Goal: Entertainment & Leisure: Consume media (video, audio)

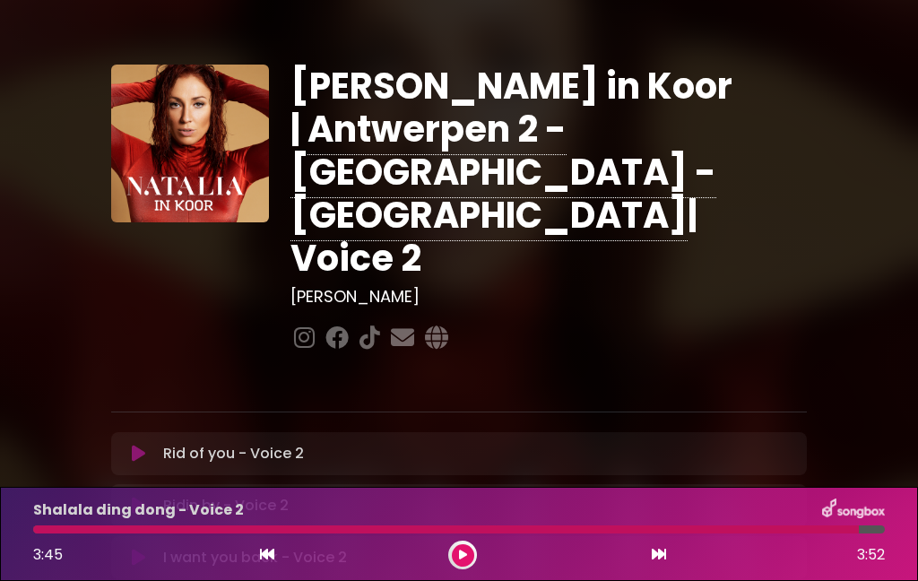
scroll to position [140, 0]
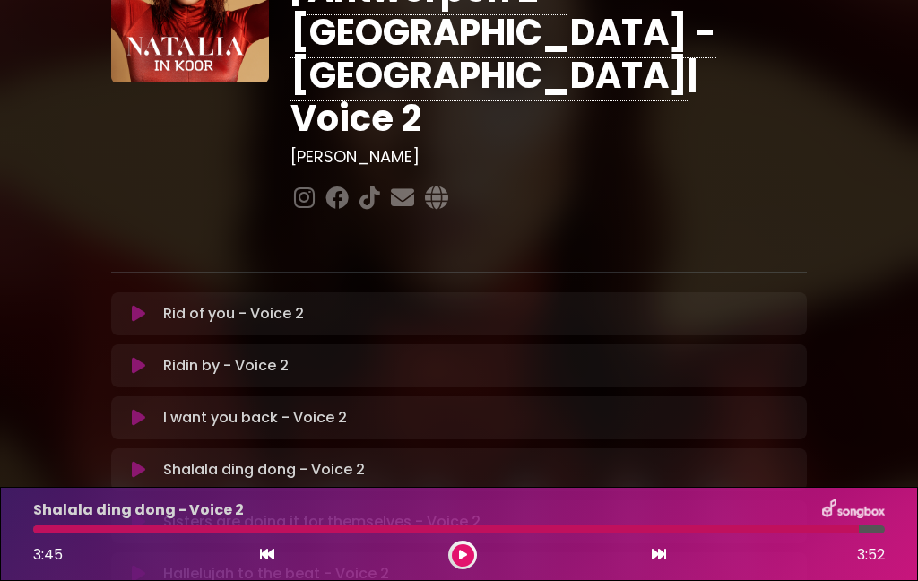
click at [143, 305] on icon at bounding box center [138, 314] width 13 height 18
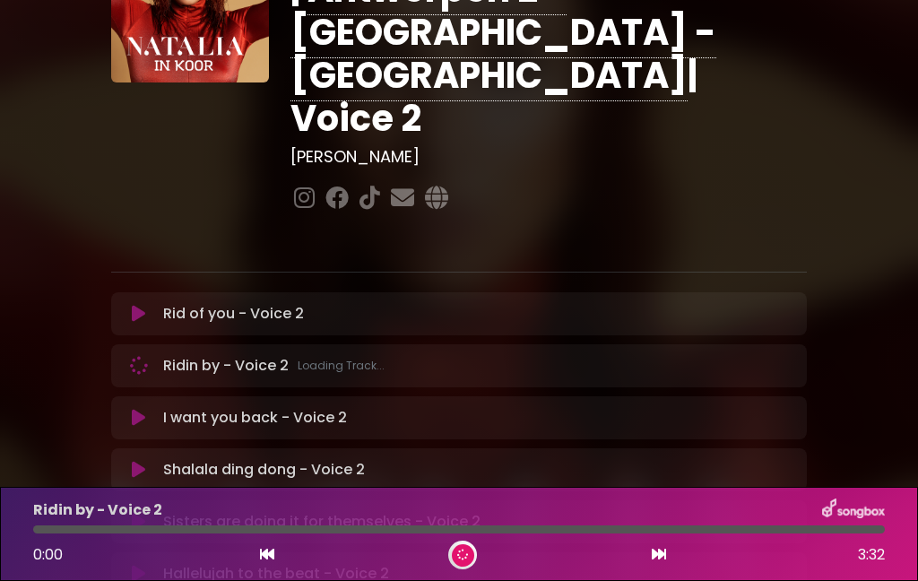
click at [176, 303] on p "Rid of you - Voice 2 Loading Track..." at bounding box center [233, 314] width 141 height 22
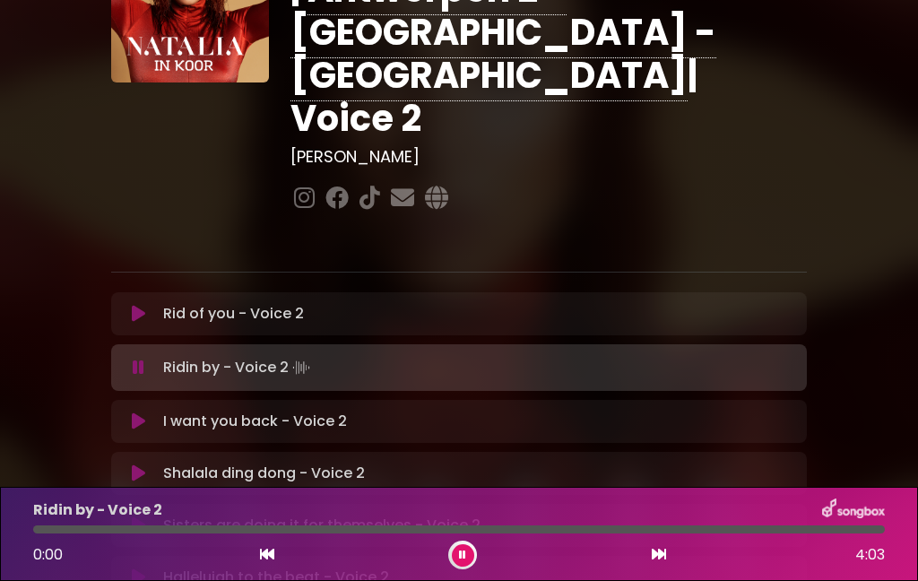
click at [150, 305] on button at bounding box center [139, 314] width 34 height 18
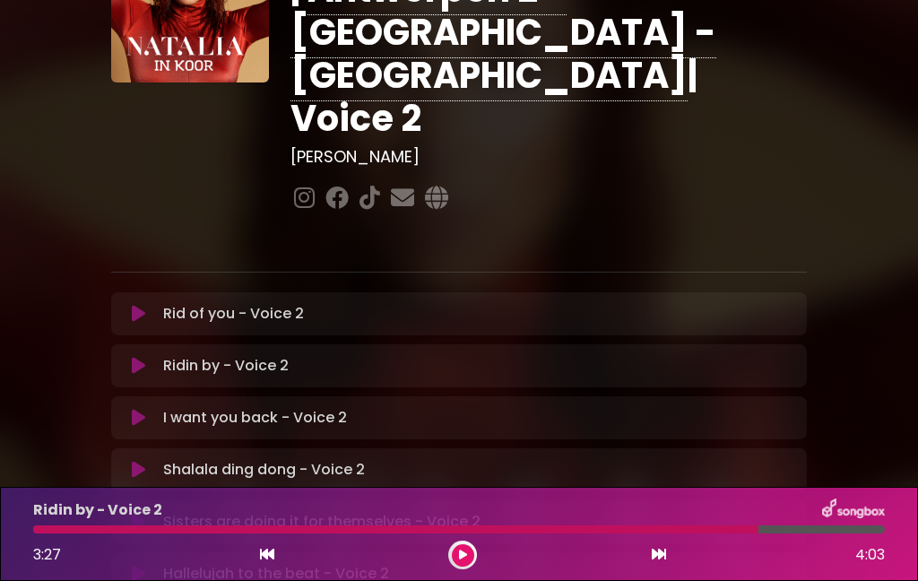
click at [150, 357] on button at bounding box center [139, 366] width 34 height 18
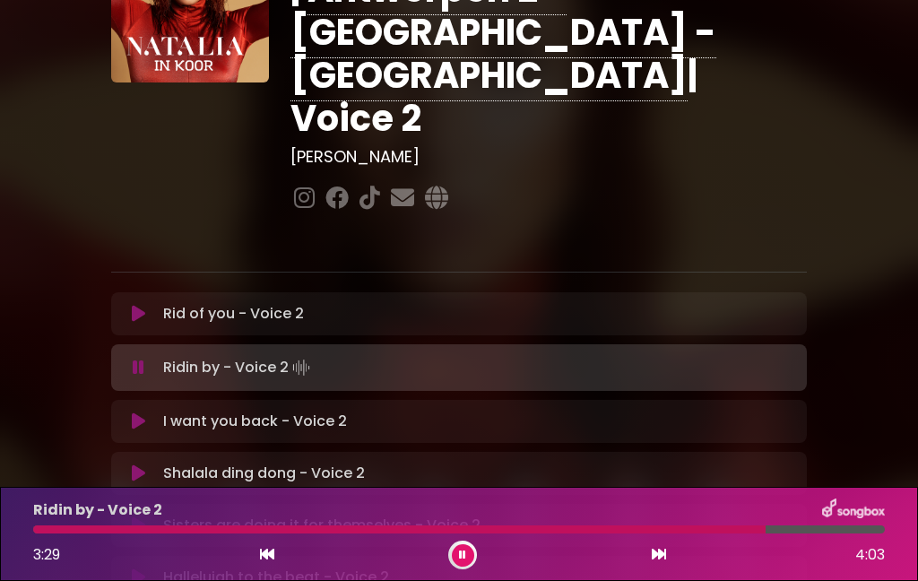
click at [137, 412] on icon at bounding box center [138, 421] width 13 height 18
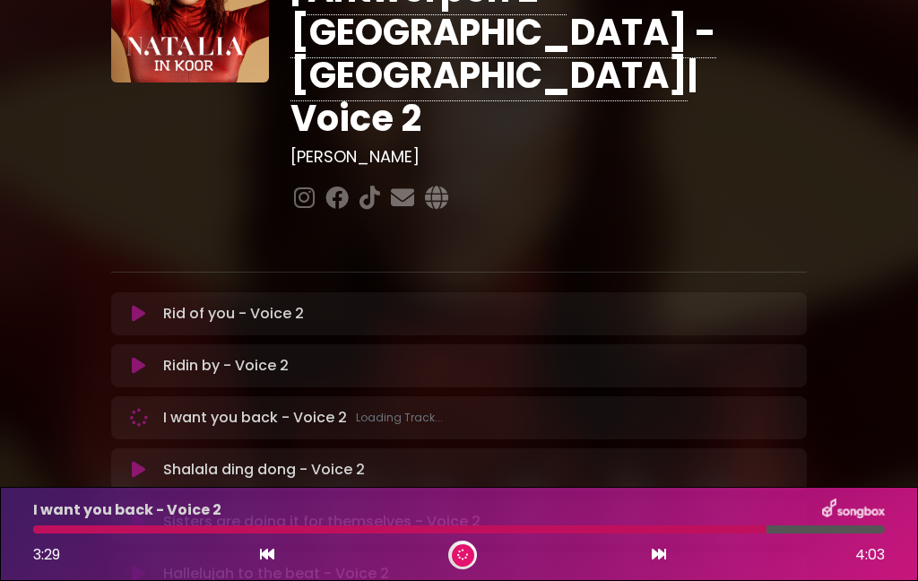
click at [139, 357] on icon at bounding box center [138, 366] width 15 height 19
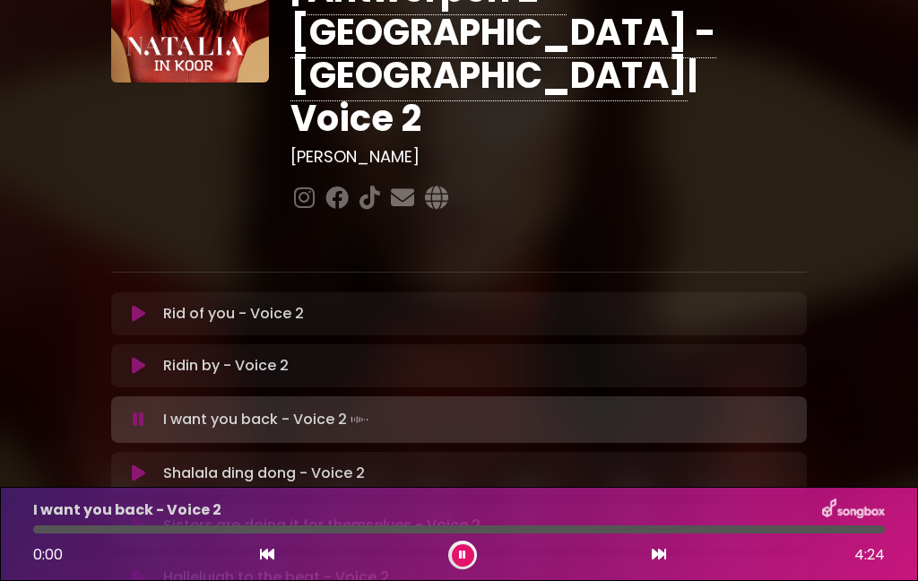
click at [147, 357] on button at bounding box center [139, 366] width 34 height 18
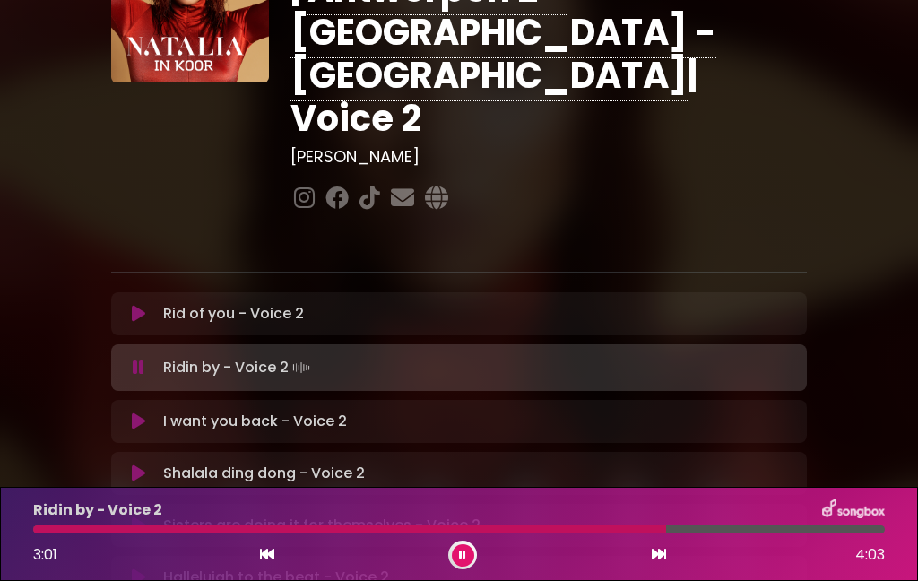
click at [143, 411] on icon at bounding box center [139, 422] width 20 height 22
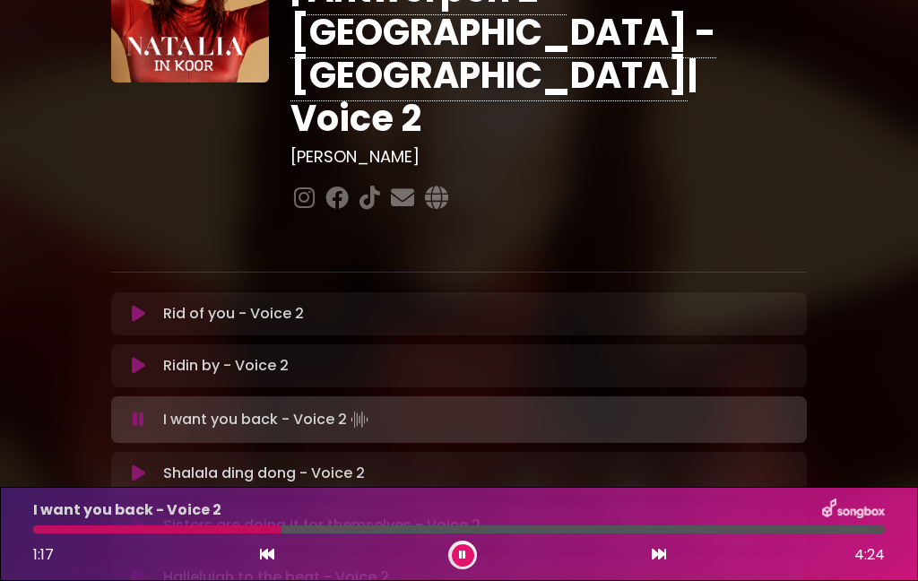
click at [193, 407] on p "I want you back - Voice 2 Loading Track..." at bounding box center [267, 419] width 209 height 25
click at [135, 357] on icon at bounding box center [138, 366] width 15 height 19
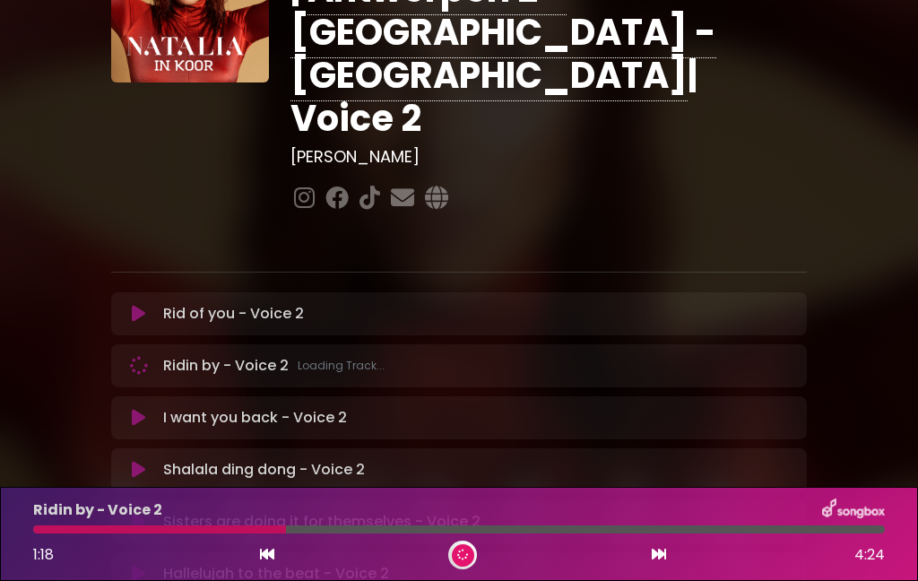
click at [137, 408] on icon at bounding box center [139, 418] width 16 height 20
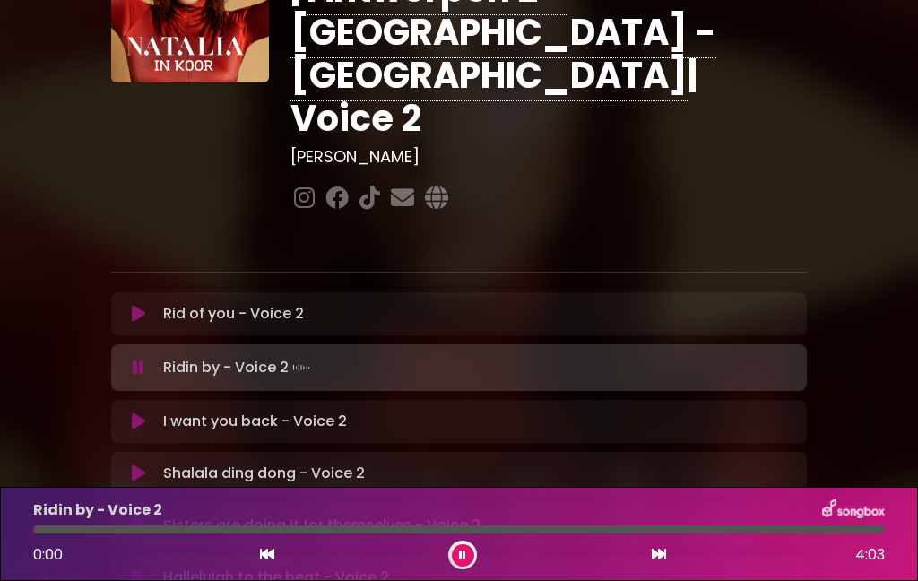
click at [135, 411] on icon at bounding box center [139, 421] width 16 height 20
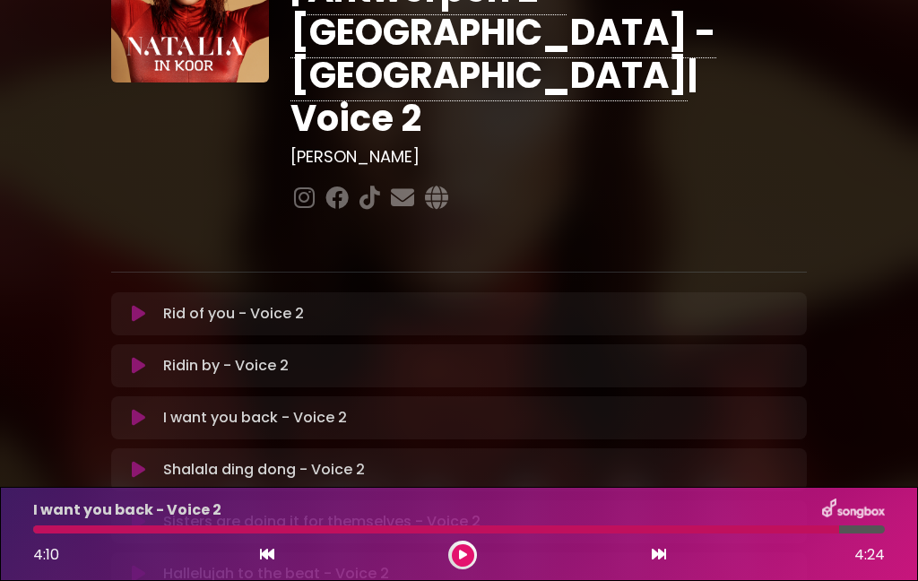
click at [248, 355] on p "Ridin by - Voice 2 Loading Track..." at bounding box center [226, 366] width 126 height 22
click at [148, 357] on button at bounding box center [139, 366] width 34 height 18
click at [148, 409] on button at bounding box center [139, 418] width 34 height 18
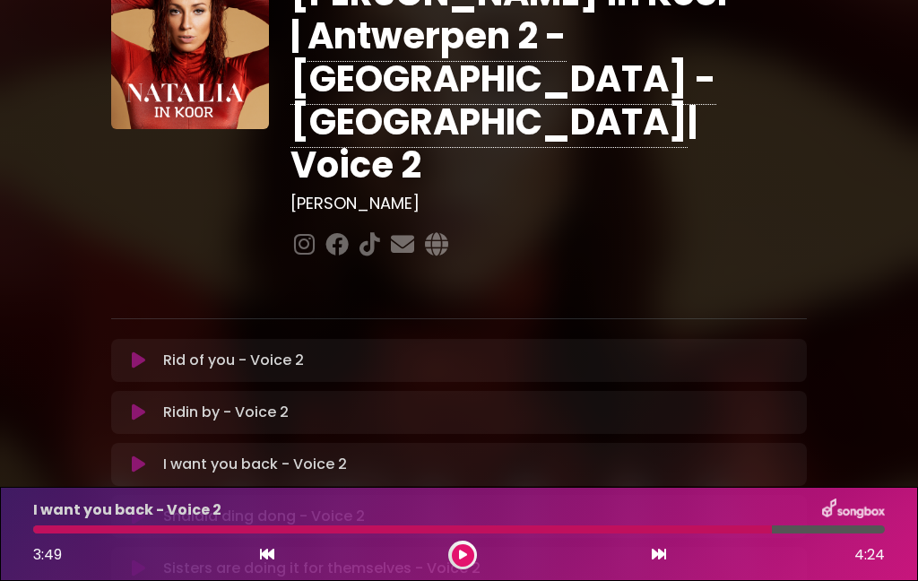
scroll to position [126, 0]
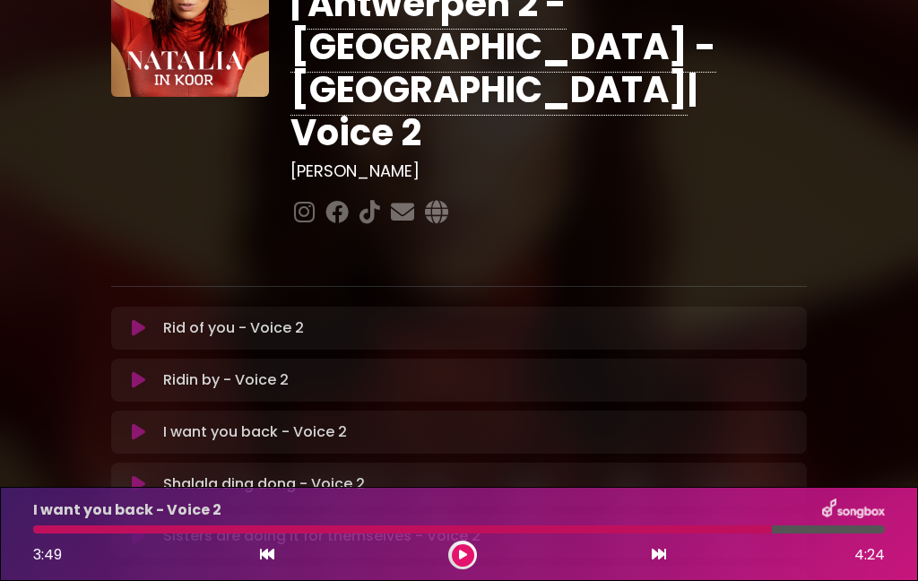
click at [121, 463] on div "Shalala ding dong - Voice 2 Loading Track... Name" at bounding box center [459, 484] width 696 height 43
click at [144, 475] on icon at bounding box center [138, 484] width 13 height 18
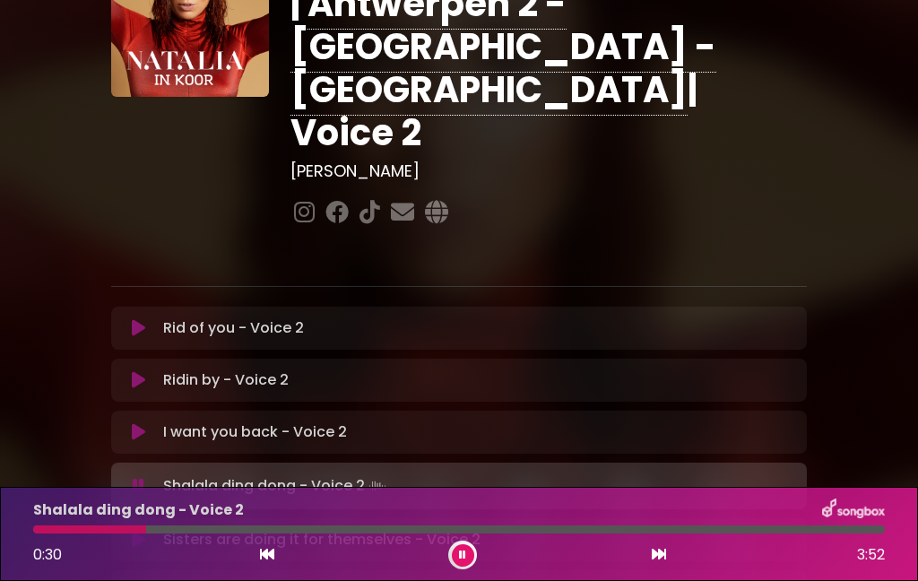
click at [466, 563] on button at bounding box center [463, 555] width 22 height 22
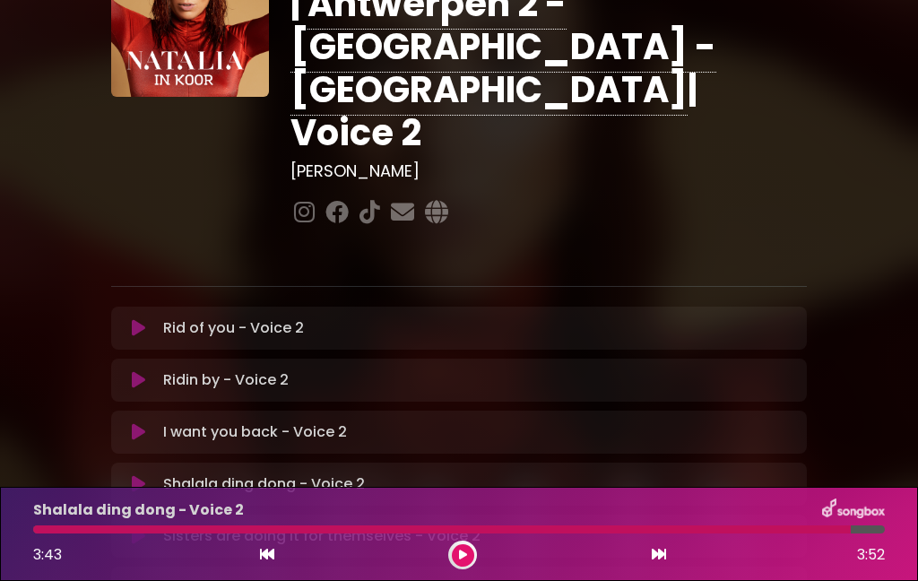
click at [180, 473] on p "Shalala ding dong - Voice 2 Loading Track..." at bounding box center [264, 484] width 202 height 22
click at [125, 475] on button at bounding box center [139, 484] width 34 height 18
click at [132, 475] on icon at bounding box center [138, 484] width 13 height 18
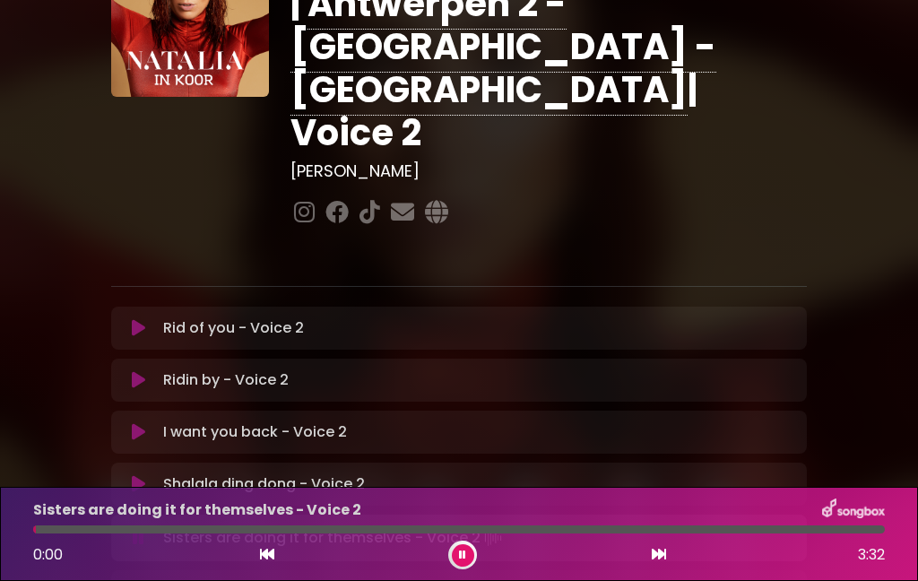
click at [134, 475] on icon at bounding box center [138, 484] width 13 height 18
click at [141, 527] on icon at bounding box center [138, 536] width 13 height 18
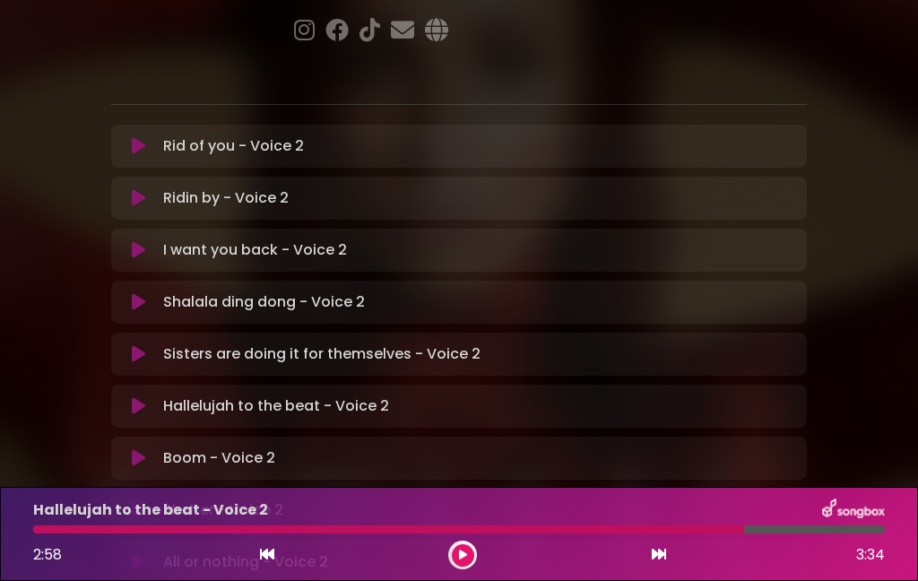
scroll to position [311, 0]
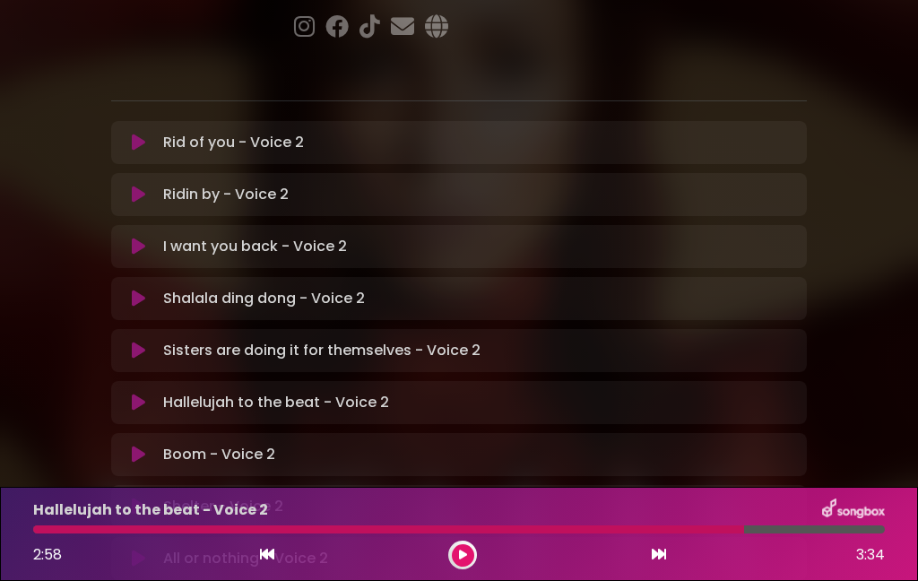
click at [128, 446] on button at bounding box center [139, 455] width 34 height 18
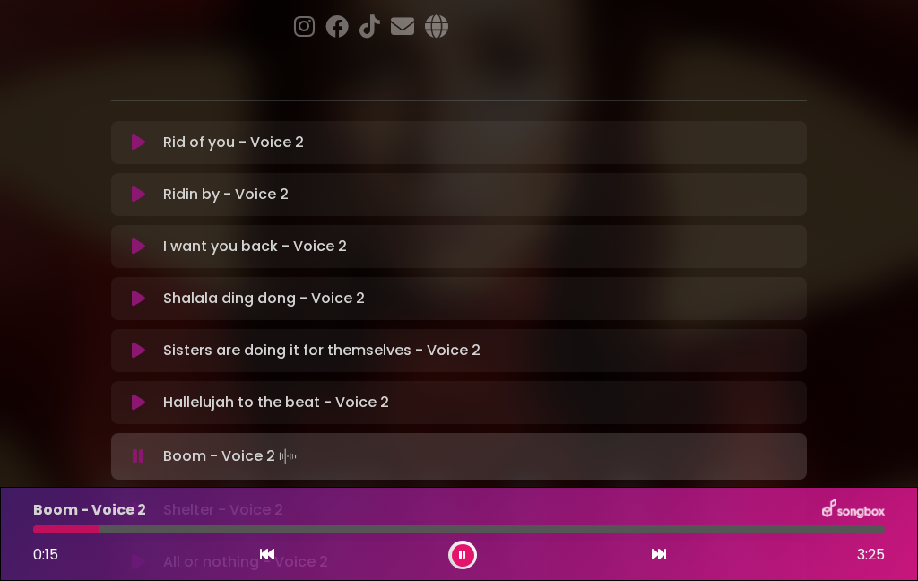
click at [457, 555] on button at bounding box center [463, 555] width 22 height 22
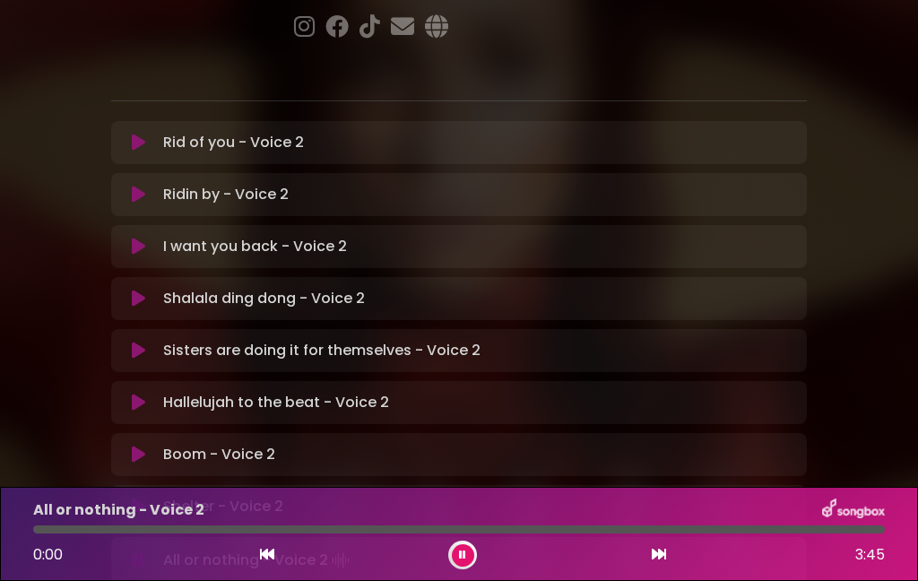
scroll to position [0, 0]
click at [471, 560] on button at bounding box center [463, 555] width 22 height 22
click at [463, 566] on button at bounding box center [463, 555] width 22 height 22
